Goal: Task Accomplishment & Management: Complete application form

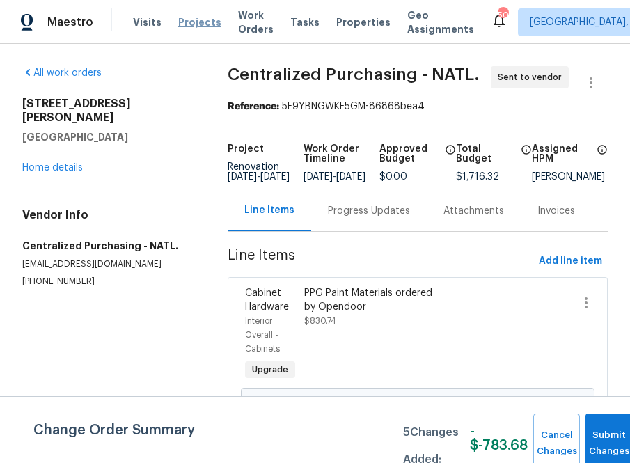
click at [190, 16] on span "Projects" at bounding box center [199, 22] width 43 height 14
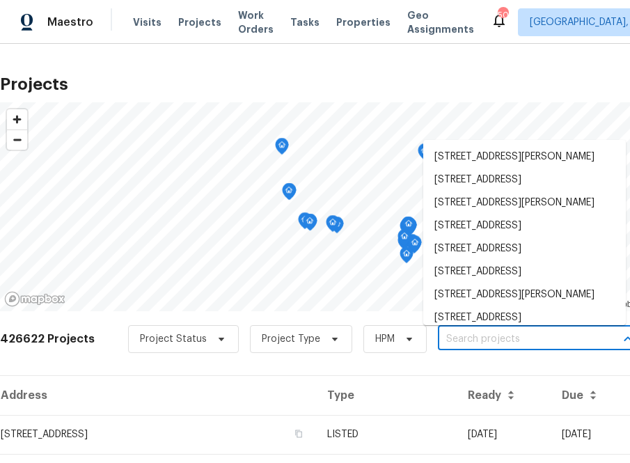
click at [459, 339] on input "text" at bounding box center [517, 339] width 159 height 22
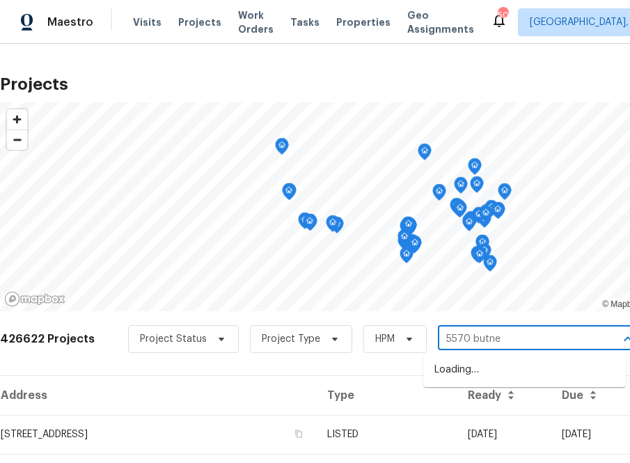
type input "5570 [PERSON_NAME]"
click at [507, 360] on li "[STREET_ADDRESS][PERSON_NAME]" at bounding box center [524, 369] width 202 height 23
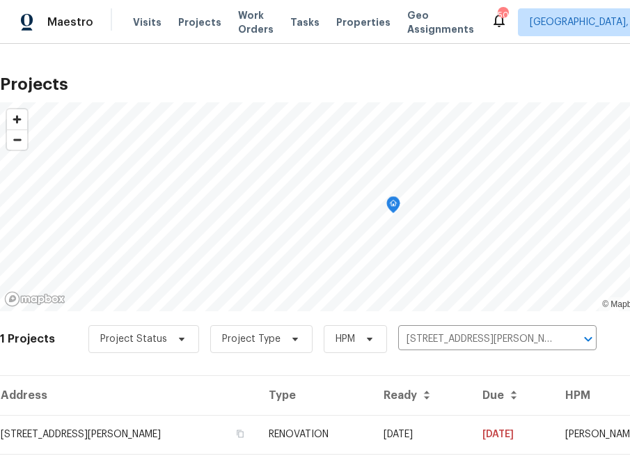
scroll to position [35, 0]
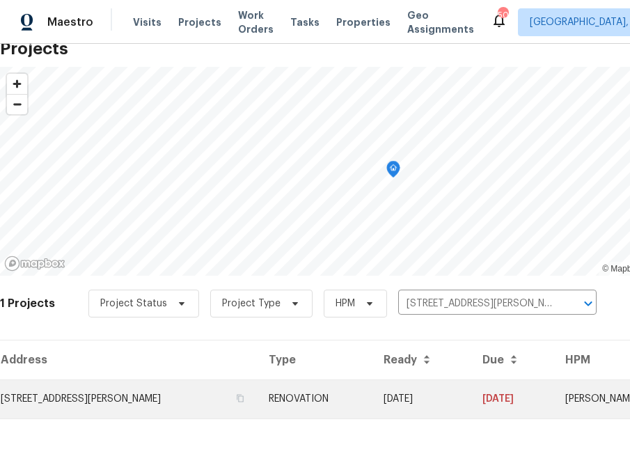
click at [145, 404] on td "[STREET_ADDRESS][PERSON_NAME]" at bounding box center [128, 398] width 257 height 39
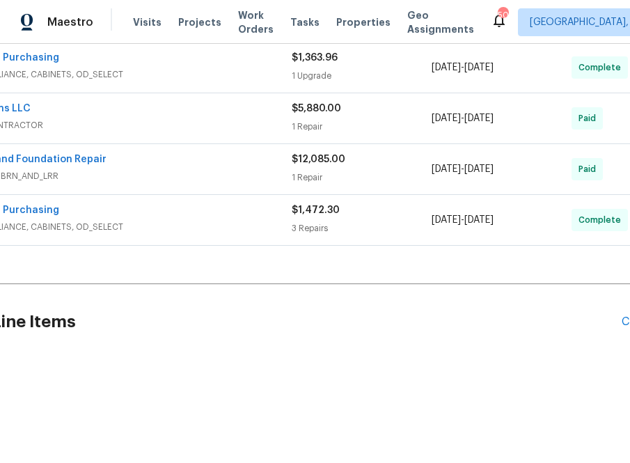
scroll to position [370, 157]
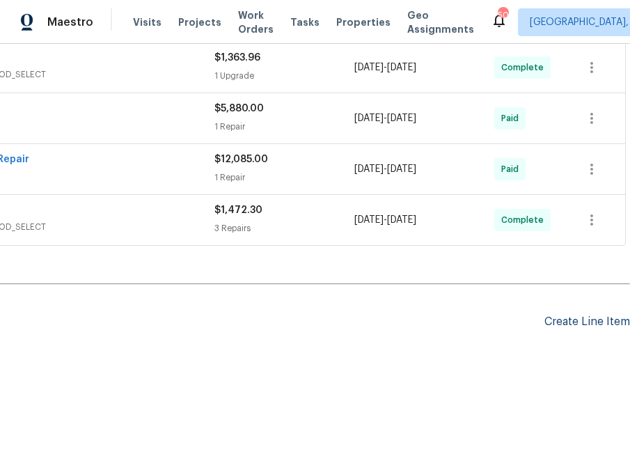
click at [582, 321] on div "Create Line Item" at bounding box center [587, 321] width 86 height 13
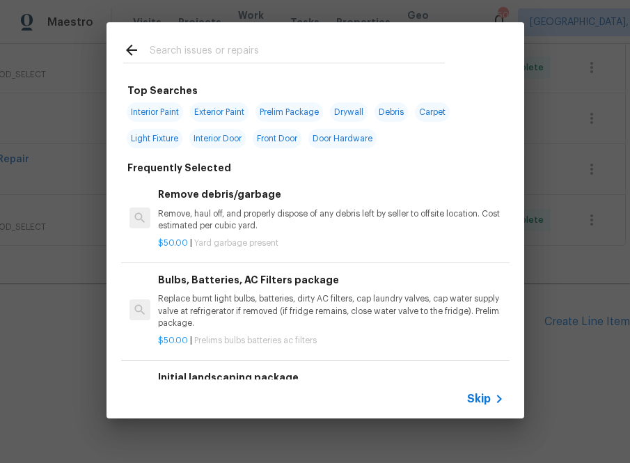
click at [170, 47] on input "text" at bounding box center [297, 52] width 295 height 21
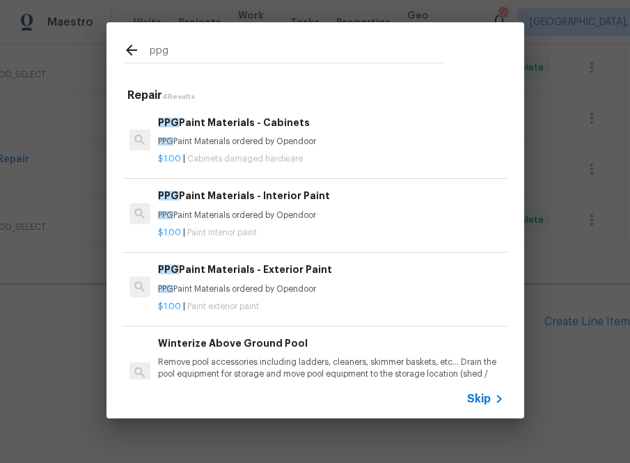
type input "ppg"
click at [206, 225] on div "$1.00 | Paint interior paint" at bounding box center [330, 229] width 345 height 17
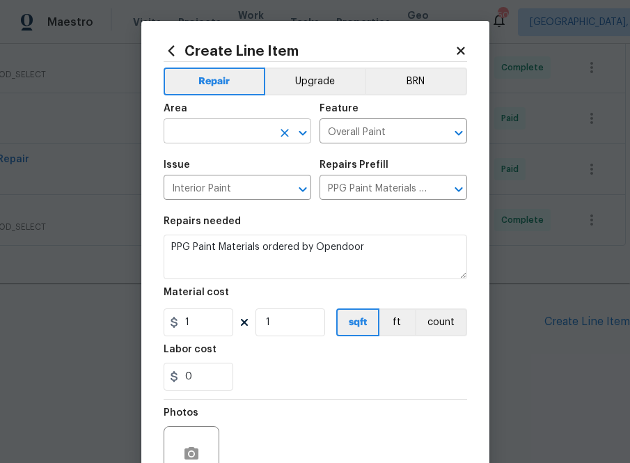
click at [246, 137] on input "text" at bounding box center [217, 133] width 109 height 22
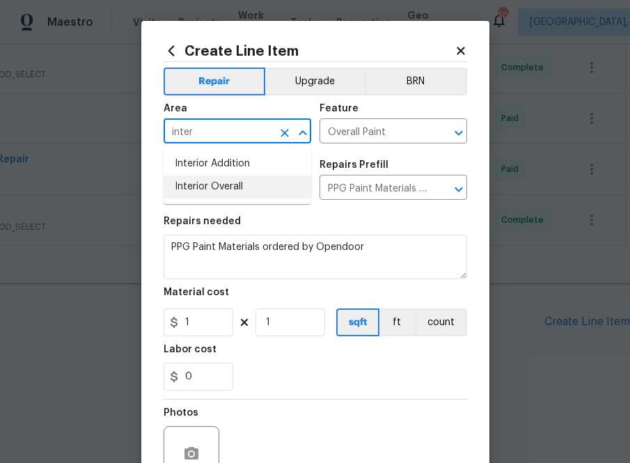
click at [246, 188] on li "Interior Overall" at bounding box center [236, 186] width 147 height 23
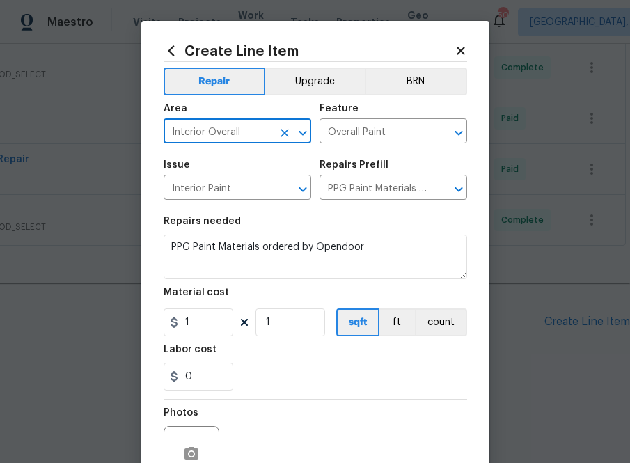
type input "Interior Overall"
click at [189, 320] on input "1" at bounding box center [198, 322] width 70 height 28
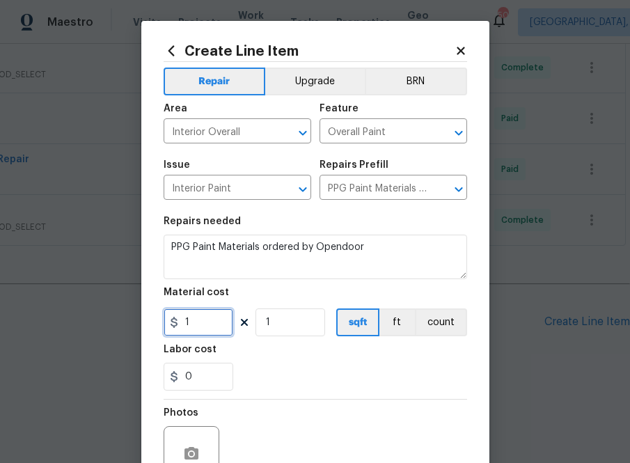
paste input "text"
click at [199, 326] on input "1" at bounding box center [198, 322] width 70 height 28
paste input "62.34"
type input "62.34"
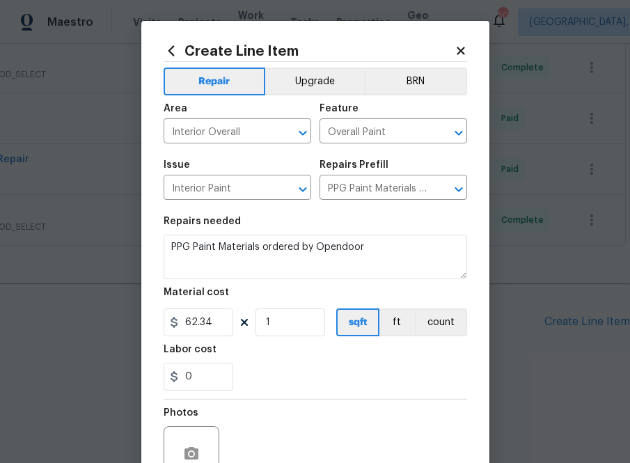
click at [261, 378] on div "0" at bounding box center [314, 376] width 303 height 28
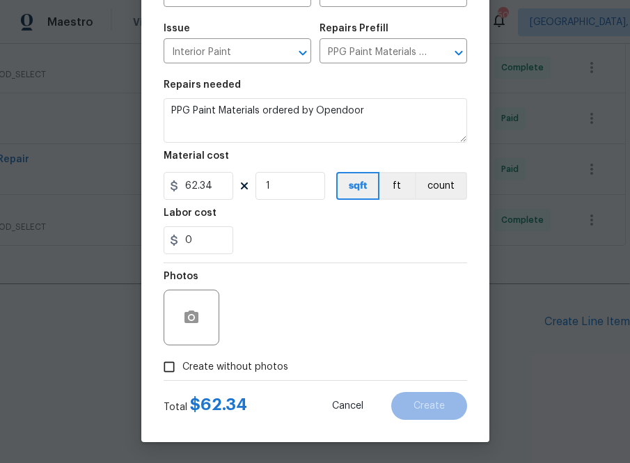
click at [247, 374] on label "Create without photos" at bounding box center [222, 366] width 132 height 26
click at [182, 374] on input "Create without photos" at bounding box center [169, 366] width 26 height 26
checkbox input "true"
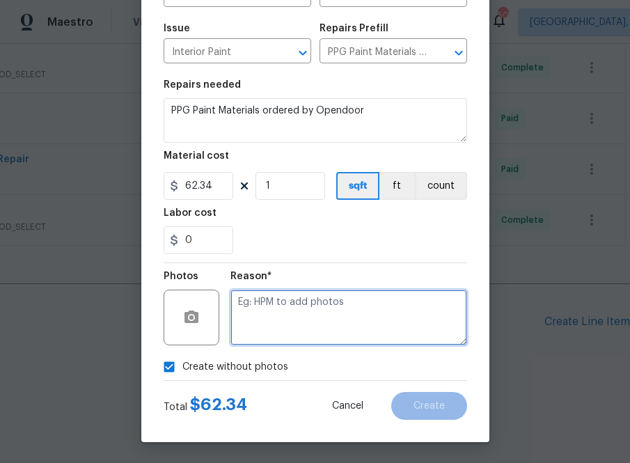
click at [292, 314] on textarea at bounding box center [348, 317] width 237 height 56
type textarea "na"
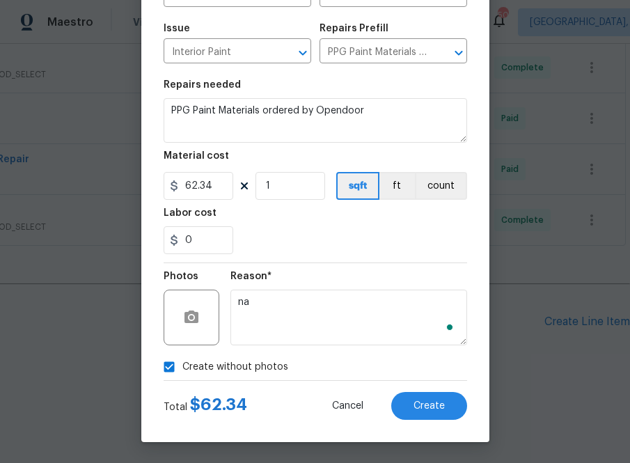
click at [450, 423] on div "Create Line Item Repair Upgrade BRN Area Interior Overall ​ Feature Overall Pai…" at bounding box center [315, 163] width 348 height 557
click at [448, 415] on button "Create" at bounding box center [429, 406] width 76 height 28
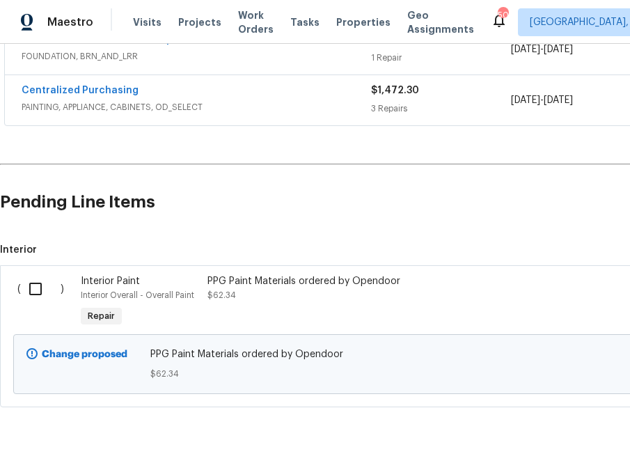
scroll to position [495, 0]
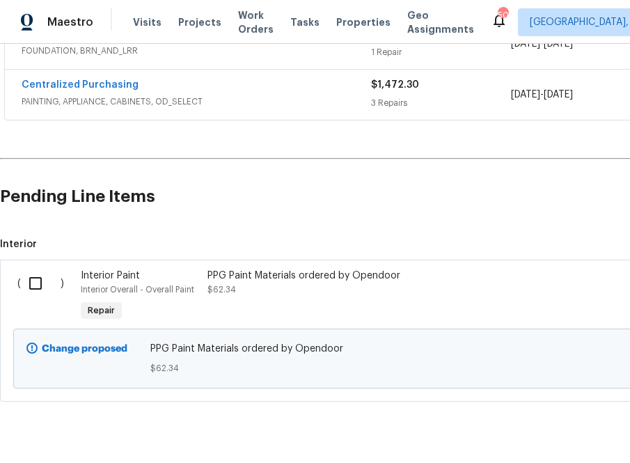
click at [32, 285] on input "checkbox" at bounding box center [41, 283] width 40 height 29
checkbox input "true"
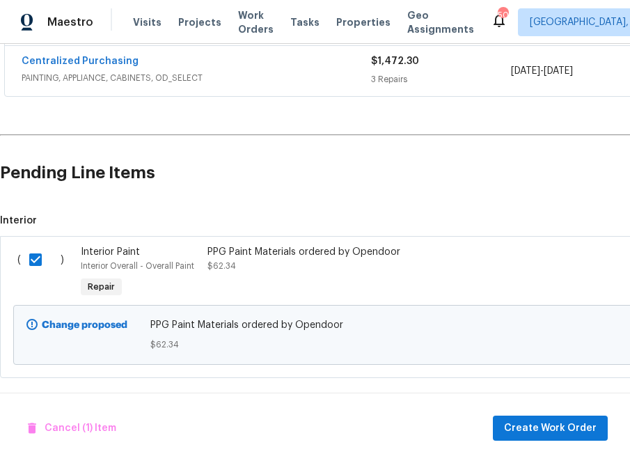
scroll to position [529, 0]
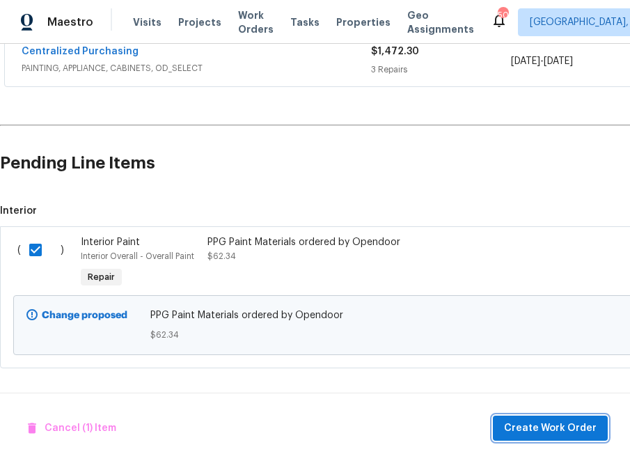
click at [527, 426] on span "Create Work Order" at bounding box center [550, 427] width 93 height 17
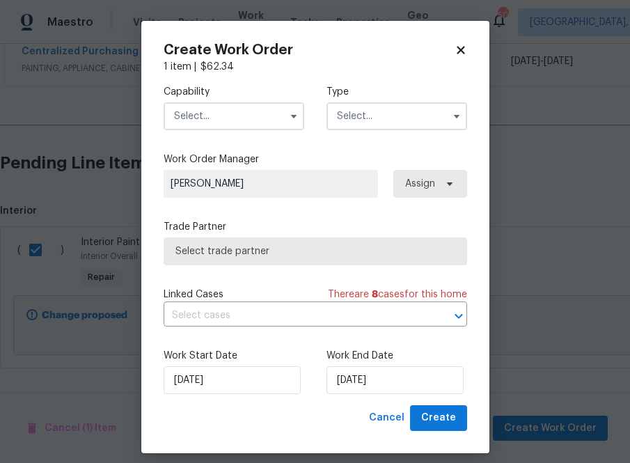
click at [229, 113] on input "text" at bounding box center [233, 116] width 141 height 28
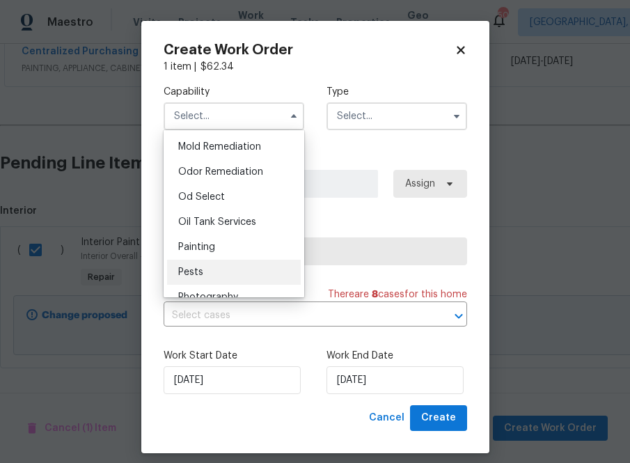
scroll to position [1069, 0]
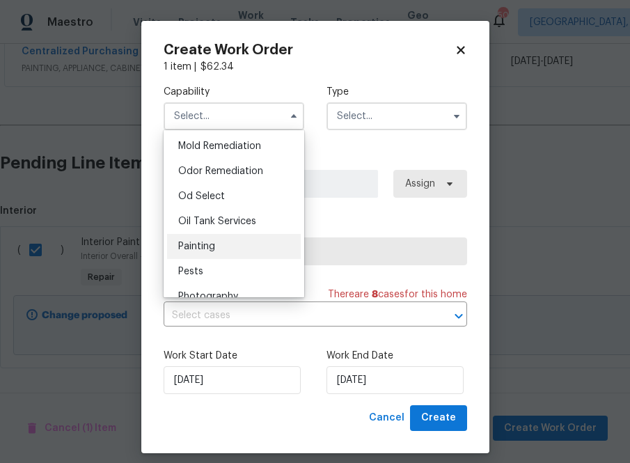
click at [220, 250] on div "Painting" at bounding box center [234, 246] width 134 height 25
type input "Painting"
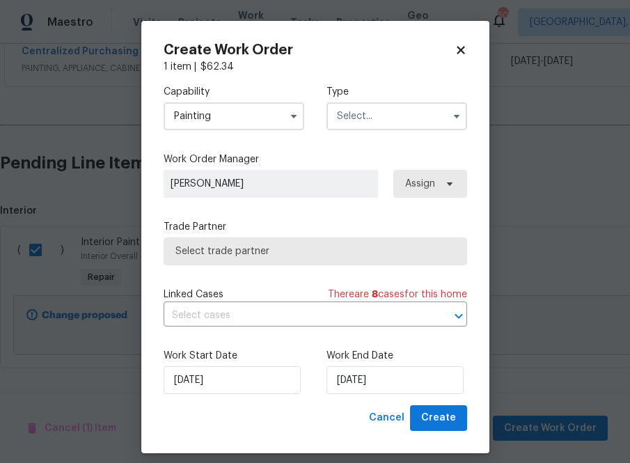
click at [398, 105] on input "text" at bounding box center [396, 116] width 141 height 28
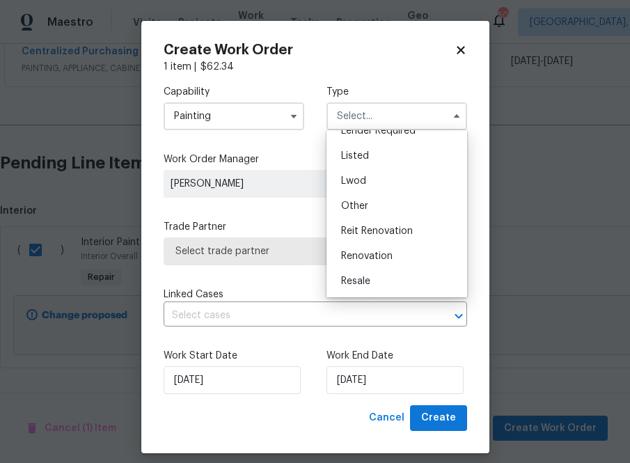
scroll to position [162, 0]
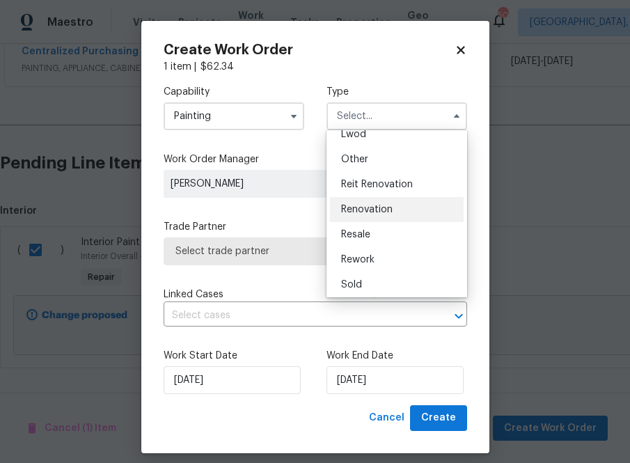
click at [371, 211] on span "Renovation" at bounding box center [366, 210] width 51 height 10
type input "Renovation"
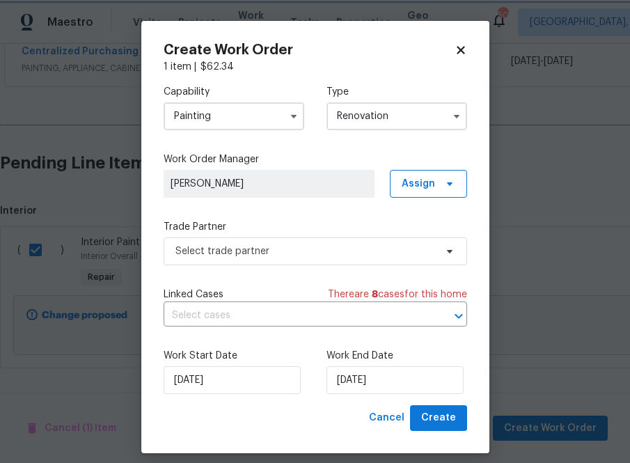
scroll to position [0, 0]
click at [425, 185] on span "Assign" at bounding box center [417, 184] width 33 height 14
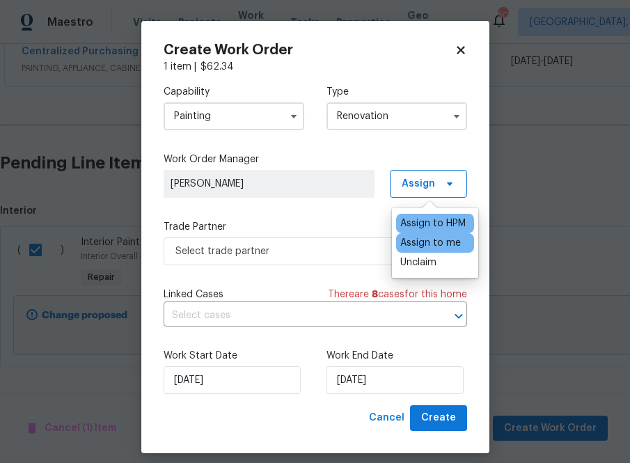
click at [424, 245] on div "Assign to me" at bounding box center [430, 243] width 61 height 14
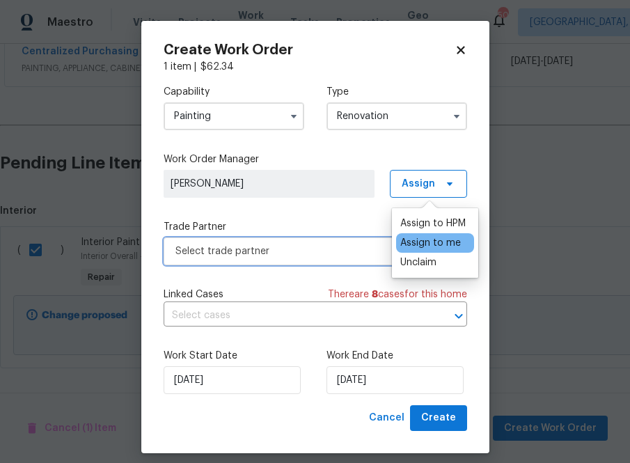
click at [313, 245] on span "Select trade partner" at bounding box center [304, 251] width 259 height 14
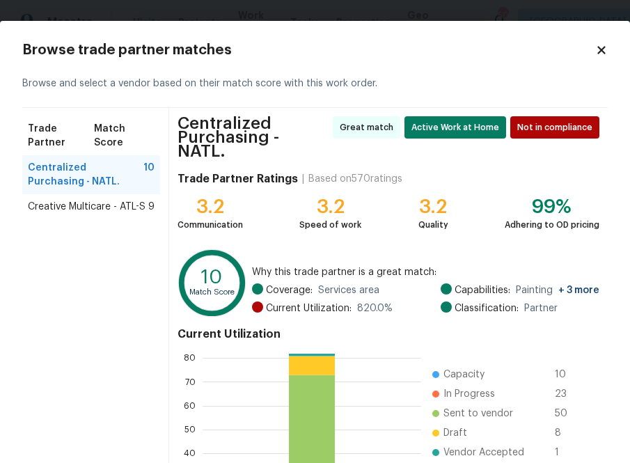
scroll to position [155, 0]
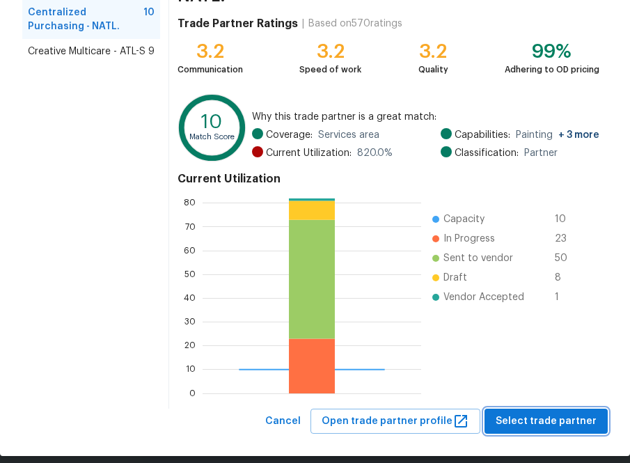
click at [530, 413] on span "Select trade partner" at bounding box center [545, 421] width 101 height 17
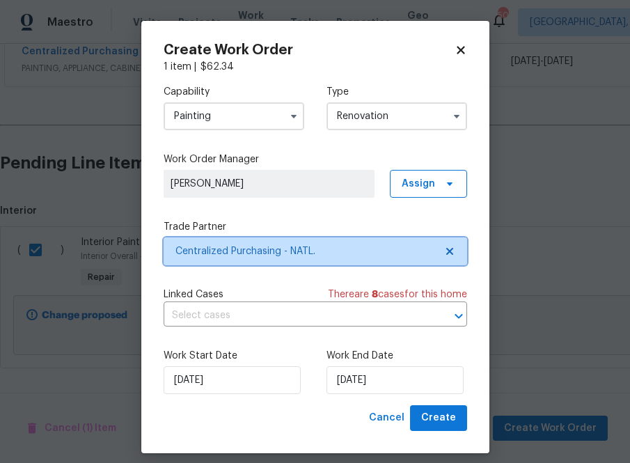
scroll to position [0, 0]
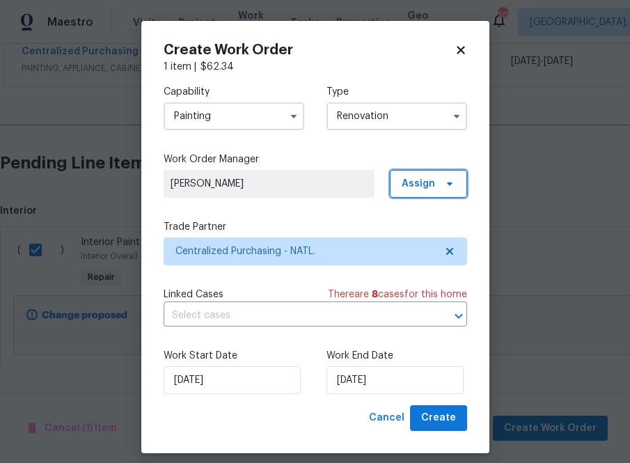
click at [416, 192] on span "Assign" at bounding box center [428, 184] width 77 height 28
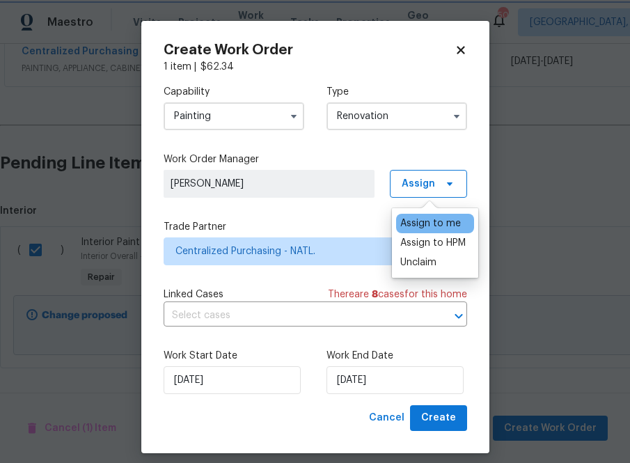
click at [325, 208] on div "Capability Painting Type Renovation Work Order Manager [PERSON_NAME] Assign Tra…" at bounding box center [314, 239] width 303 height 331
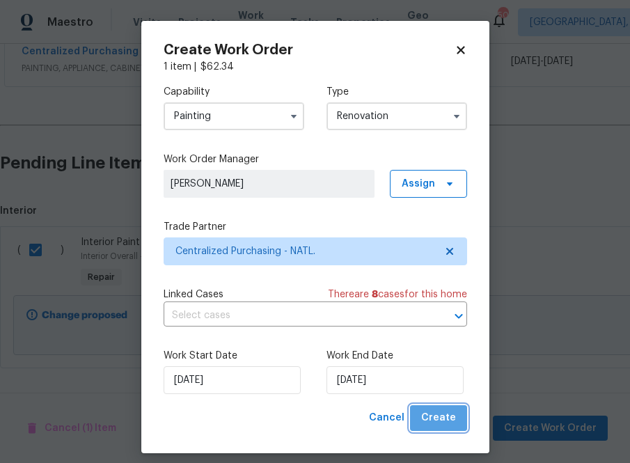
click at [442, 424] on span "Create" at bounding box center [438, 417] width 35 height 17
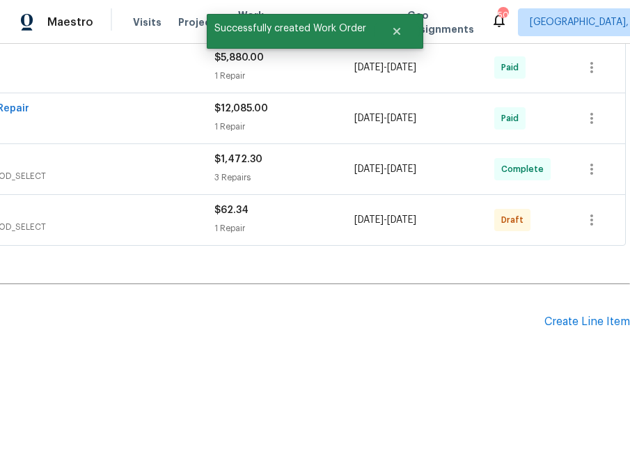
scroll to position [421, 0]
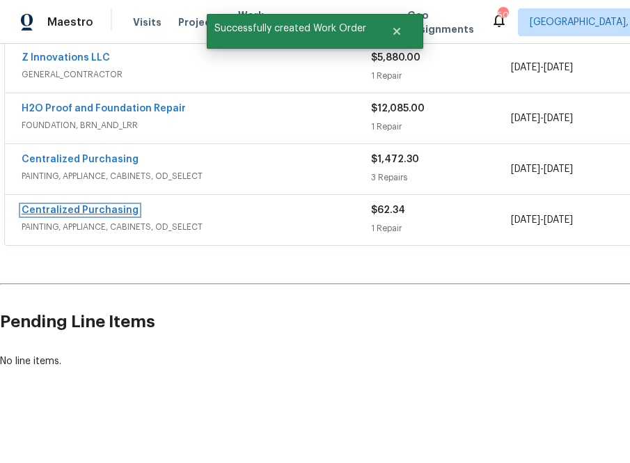
click at [82, 212] on link "Centralized Purchasing" at bounding box center [80, 210] width 117 height 10
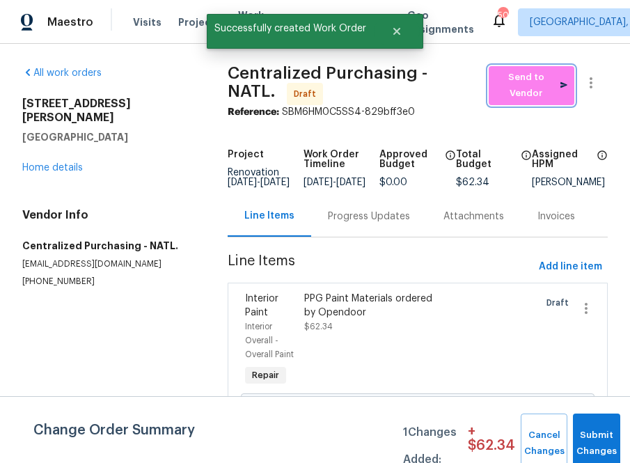
click at [512, 77] on span "Send to Vendor" at bounding box center [531, 86] width 72 height 32
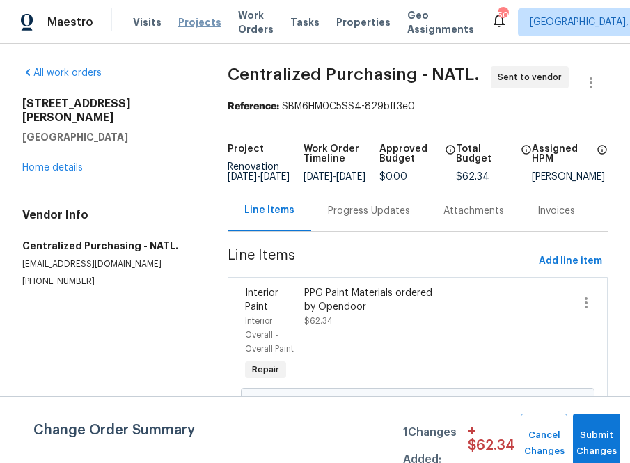
click at [199, 22] on span "Projects" at bounding box center [199, 22] width 43 height 14
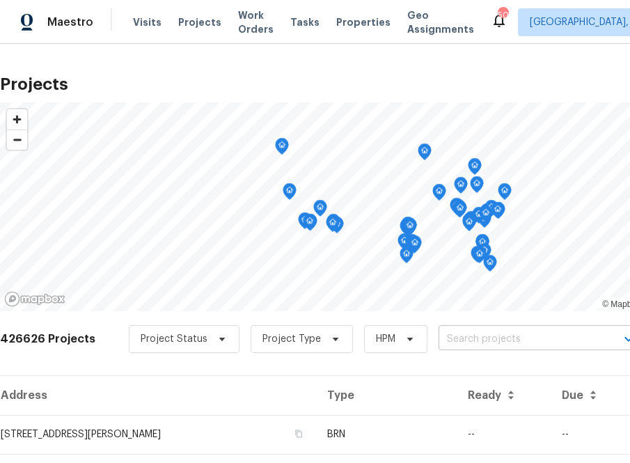
click at [501, 335] on input "text" at bounding box center [517, 339] width 159 height 22
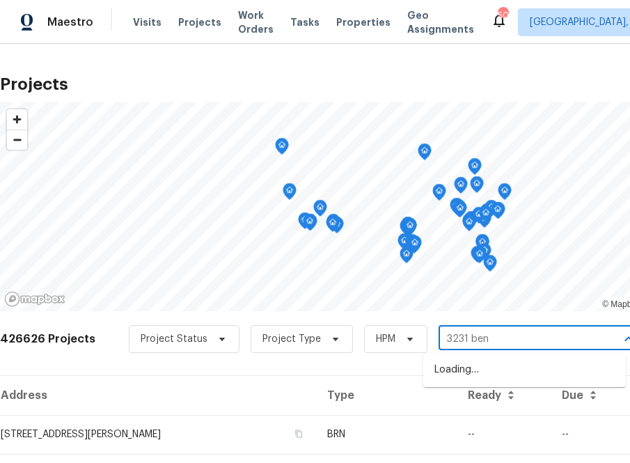
type input "3231 bent"
click at [461, 369] on li "[STREET_ADDRESS]" at bounding box center [524, 369] width 202 height 23
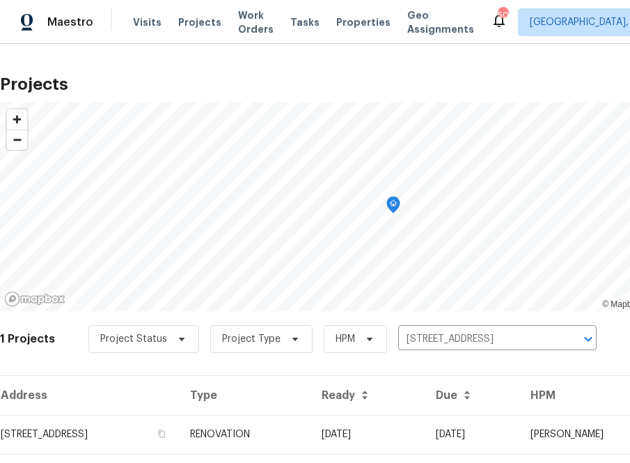
scroll to position [35, 0]
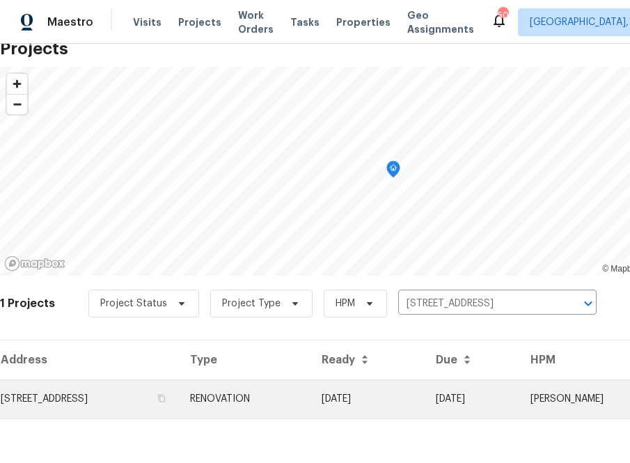
click at [141, 406] on td "[STREET_ADDRESS]" at bounding box center [89, 398] width 179 height 39
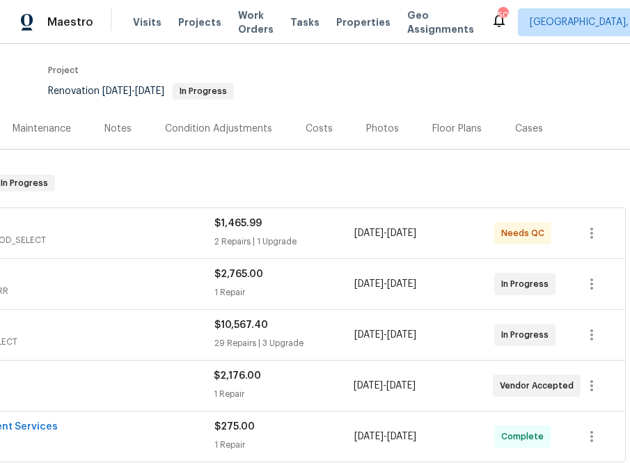
scroll to position [103, 0]
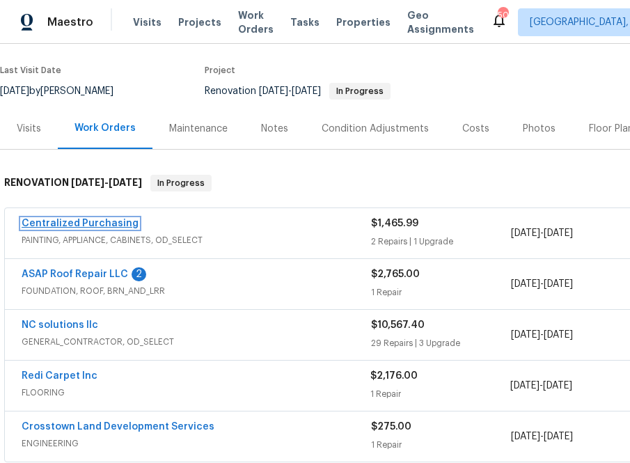
click at [49, 220] on link "Centralized Purchasing" at bounding box center [80, 223] width 117 height 10
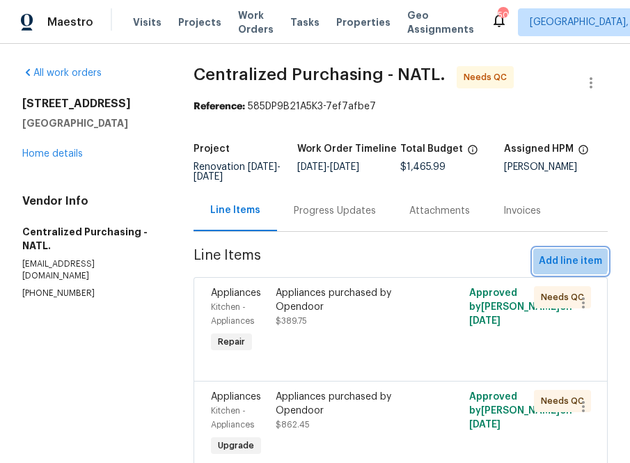
click at [561, 258] on span "Add line item" at bounding box center [569, 261] width 63 height 17
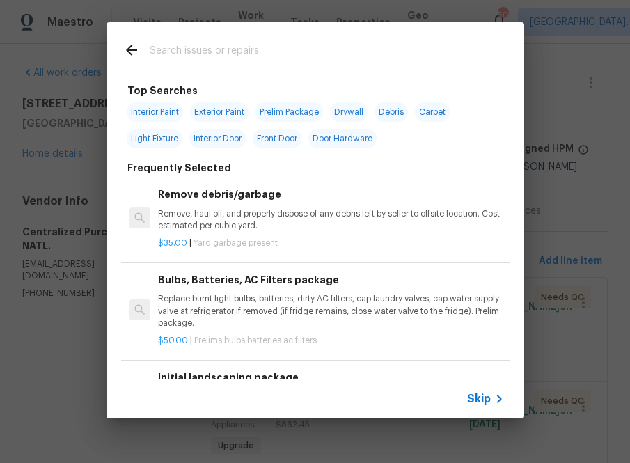
click at [486, 392] on span "Skip" at bounding box center [479, 399] width 24 height 14
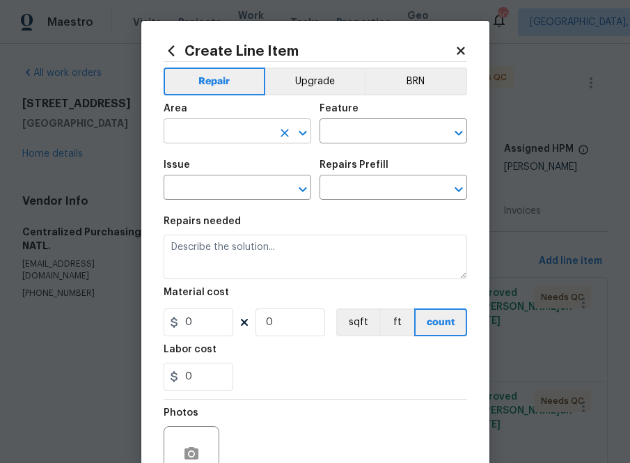
click at [259, 136] on input "text" at bounding box center [217, 133] width 109 height 22
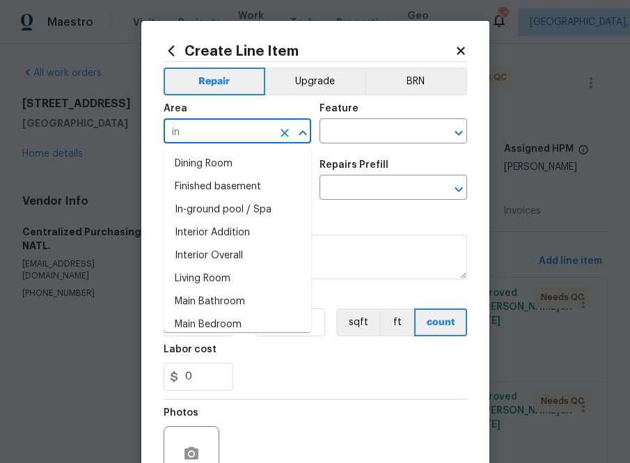
type input "int"
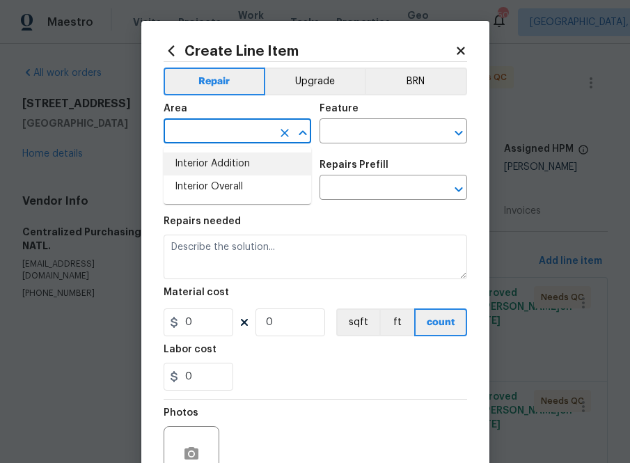
click at [166, 47] on icon at bounding box center [170, 50] width 15 height 15
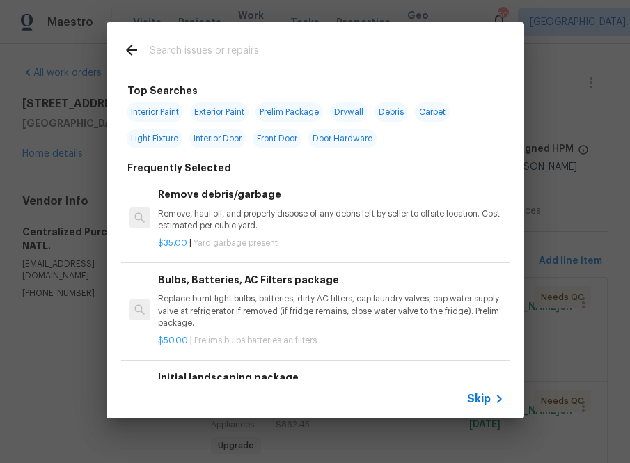
click at [210, 63] on div at bounding box center [283, 63] width 321 height 1
click at [209, 56] on input "text" at bounding box center [297, 52] width 295 height 21
type input "ppg"
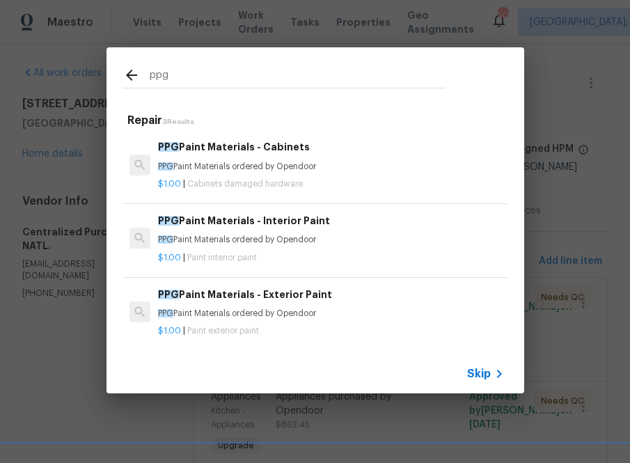
click at [185, 229] on div "PPG Paint Materials - Interior Paint PPG Paint Materials ordered by Opendoor" at bounding box center [330, 229] width 345 height 33
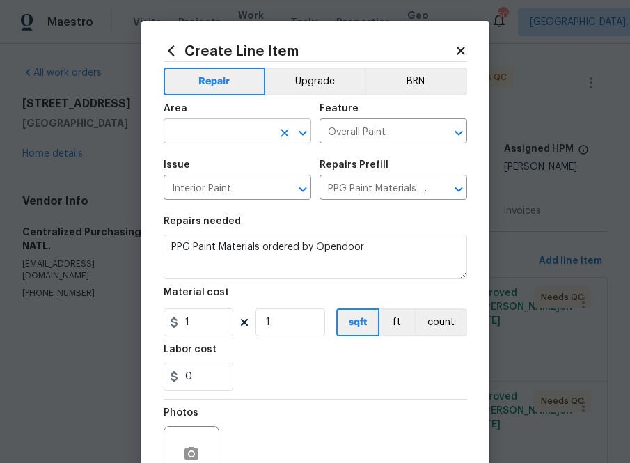
click at [230, 130] on input "text" at bounding box center [217, 133] width 109 height 22
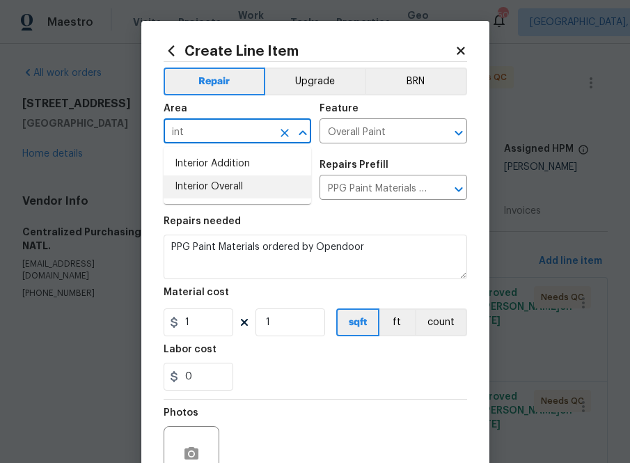
click at [207, 187] on li "Interior Overall" at bounding box center [236, 186] width 147 height 23
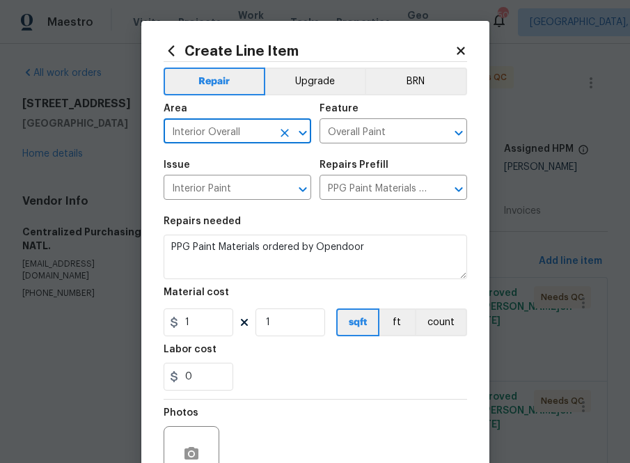
type input "Interior Overall"
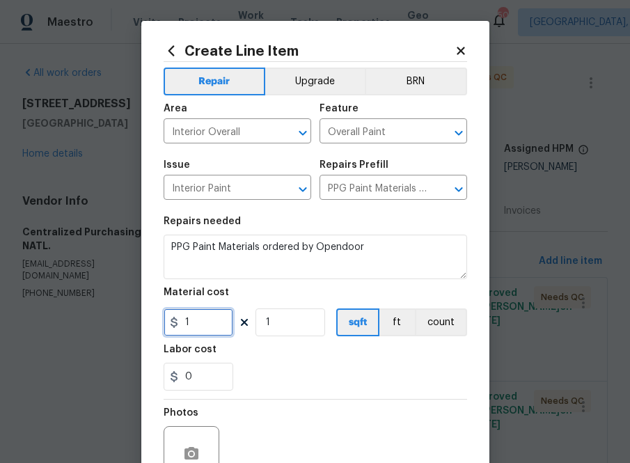
click at [222, 323] on input "1" at bounding box center [198, 322] width 70 height 28
paste input "497.44"
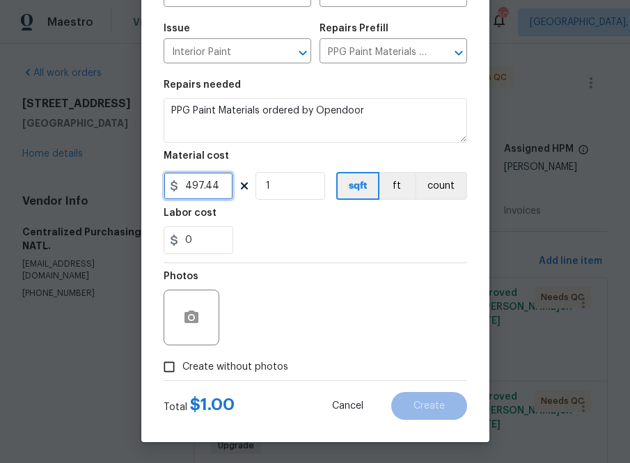
type input "497.44"
click at [239, 372] on span "Create without photos" at bounding box center [235, 367] width 106 height 15
click at [182, 372] on input "Create without photos" at bounding box center [169, 366] width 26 height 26
checkbox input "true"
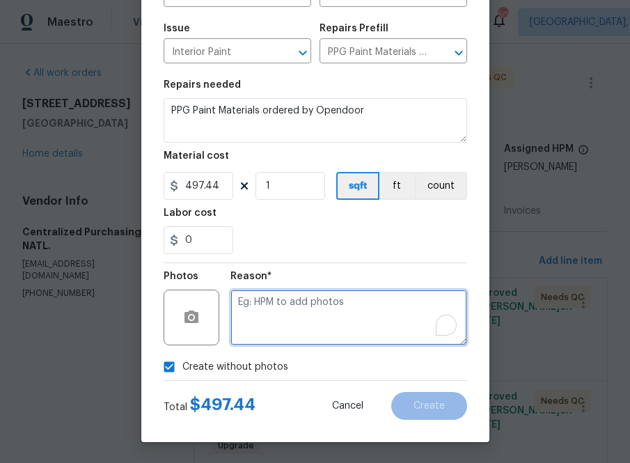
click at [271, 337] on textarea "To enrich screen reader interactions, please activate Accessibility in Grammarl…" at bounding box center [348, 317] width 237 height 56
type textarea "na"
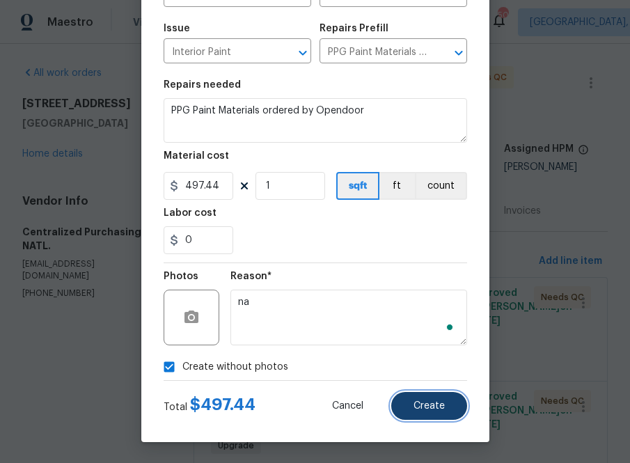
click at [433, 395] on button "Create" at bounding box center [429, 406] width 76 height 28
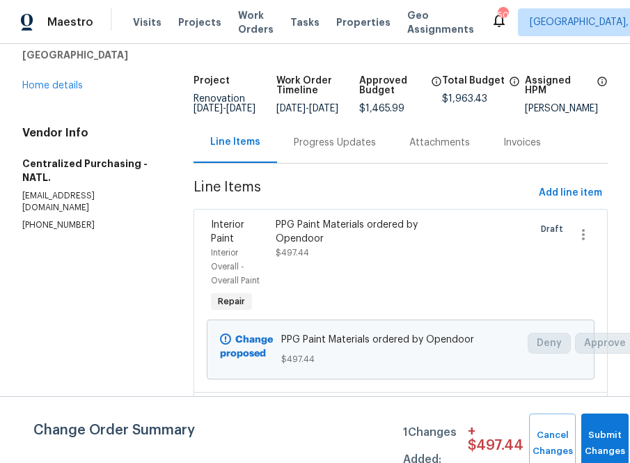
scroll to position [0, 0]
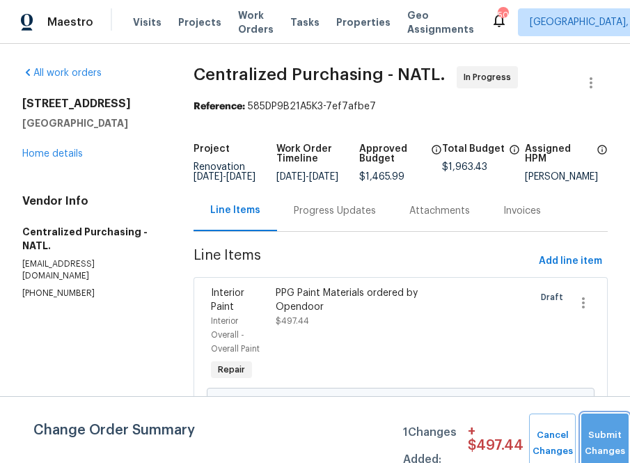
click at [602, 425] on button "Submit Changes" at bounding box center [604, 443] width 47 height 60
